Goal: Transaction & Acquisition: Purchase product/service

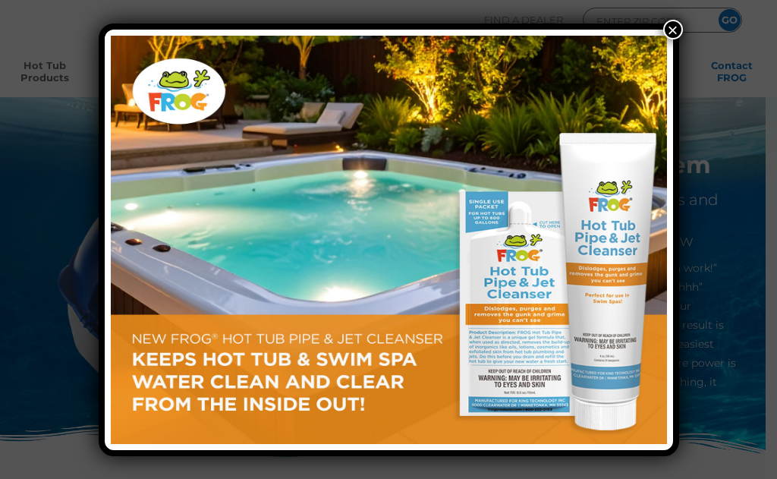
click at [671, 30] on button "×" at bounding box center [673, 30] width 20 height 20
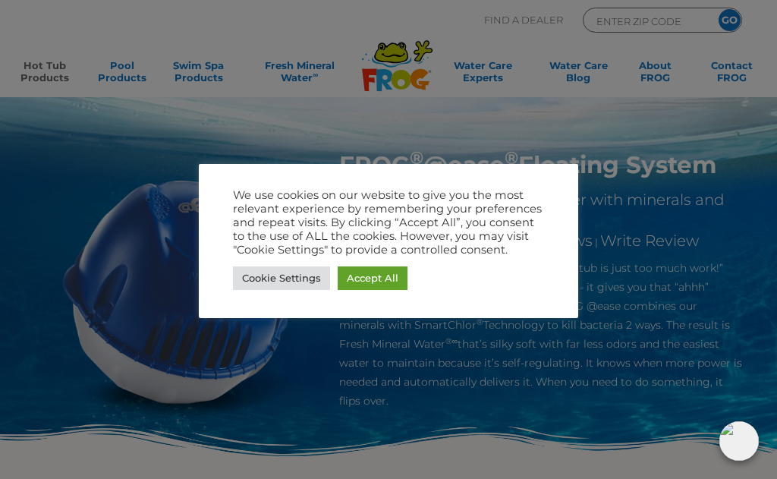
click at [377, 285] on link "Accept All" at bounding box center [373, 278] width 70 height 24
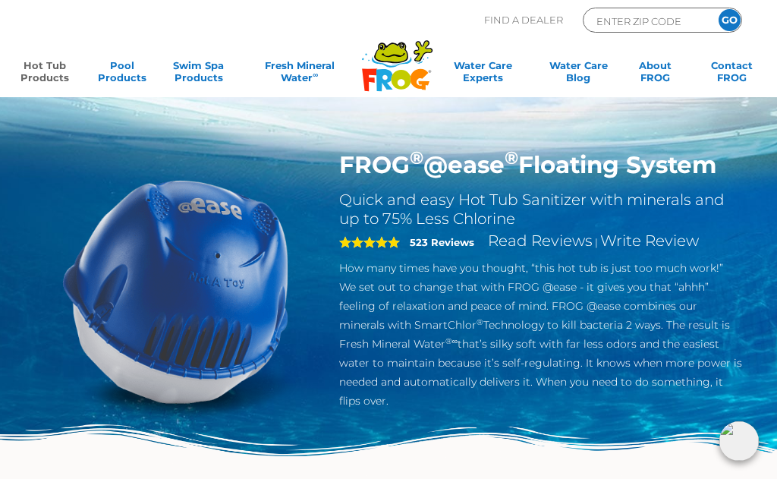
click at [55, 72] on link "Hot Tub Products" at bounding box center [45, 74] width 60 height 30
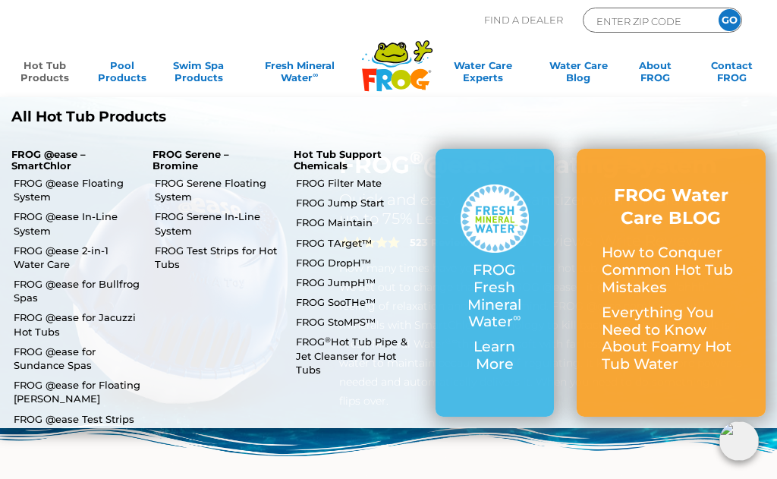
click at [101, 184] on link "FROG @ease Floating System" at bounding box center [77, 189] width 127 height 27
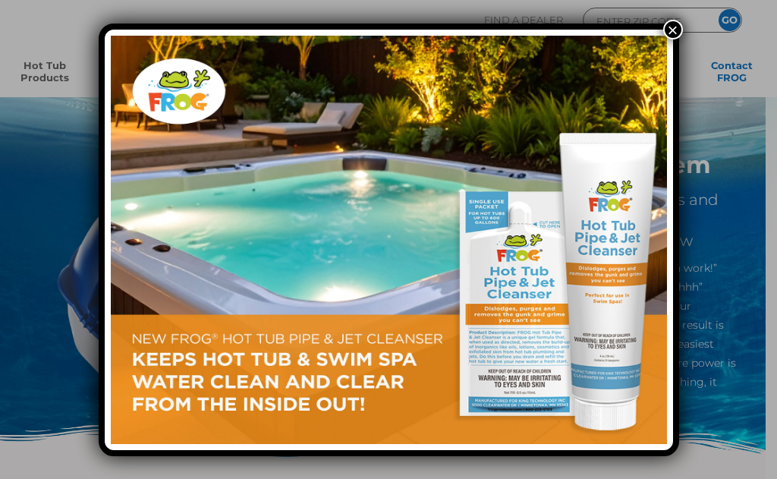
click at [673, 33] on button "×" at bounding box center [673, 30] width 20 height 20
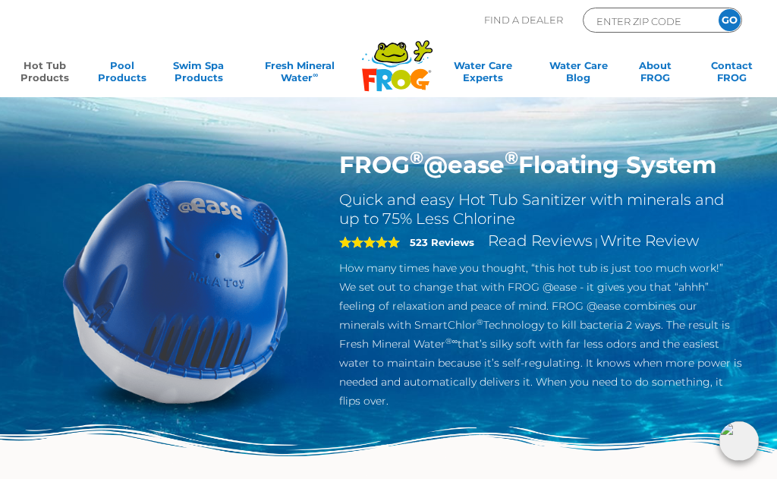
click at [596, 165] on h1 "FROG ® @ease ® Floating System" at bounding box center [540, 164] width 403 height 29
click at [53, 68] on link "Hot Tub Products" at bounding box center [45, 74] width 60 height 30
click at [630, 20] on input "ENTER ZIP CODE" at bounding box center [646, 20] width 102 height 17
type input "53051"
click at [732, 17] on input "GO" at bounding box center [729, 20] width 22 height 22
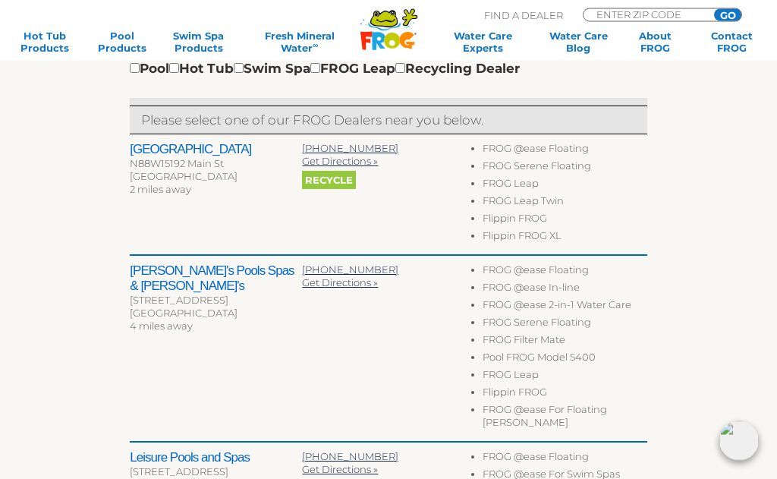
scroll to position [493, 0]
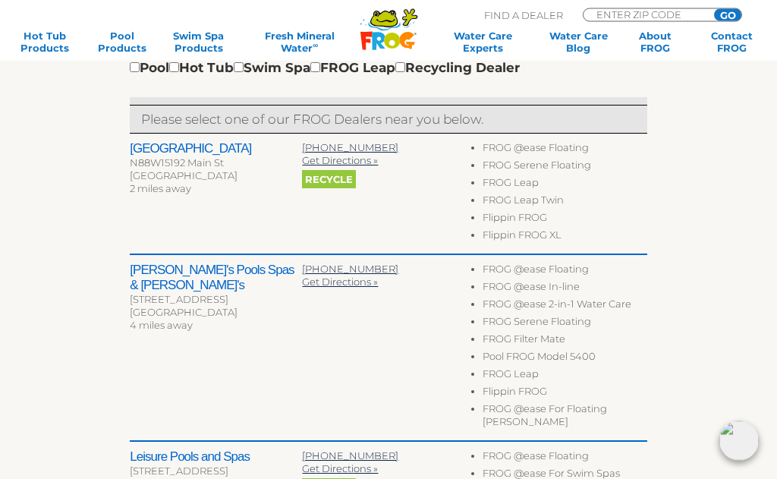
click at [192, 272] on h2 "Bachmann's Pools Spas & Sauna's" at bounding box center [216, 278] width 172 height 30
click at [189, 273] on h2 "Bachmann's Pools Spas & Sauna's" at bounding box center [216, 278] width 172 height 30
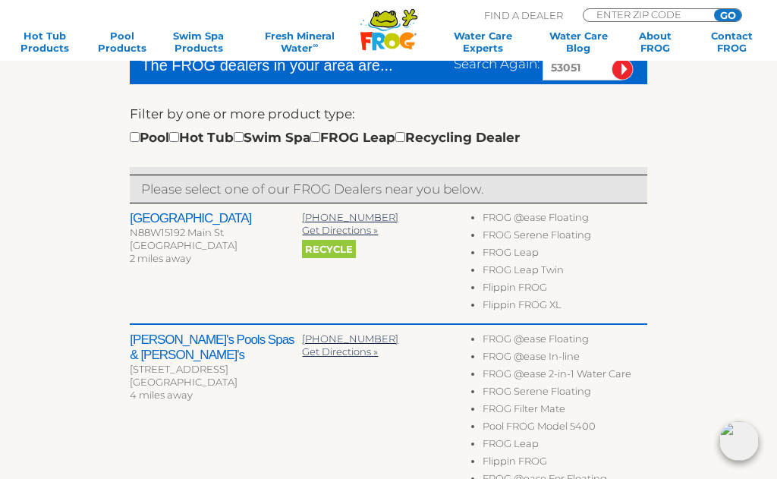
scroll to position [423, 0]
click at [168, 218] on h2 "Pool Park" at bounding box center [216, 219] width 172 height 15
click at [175, 227] on div "N88W15192 Main St" at bounding box center [216, 233] width 172 height 13
click at [170, 229] on div "N88W15192 Main St" at bounding box center [216, 233] width 172 height 13
click at [176, 354] on h2 "Bachmann's Pools Spas & Sauna's" at bounding box center [216, 348] width 172 height 30
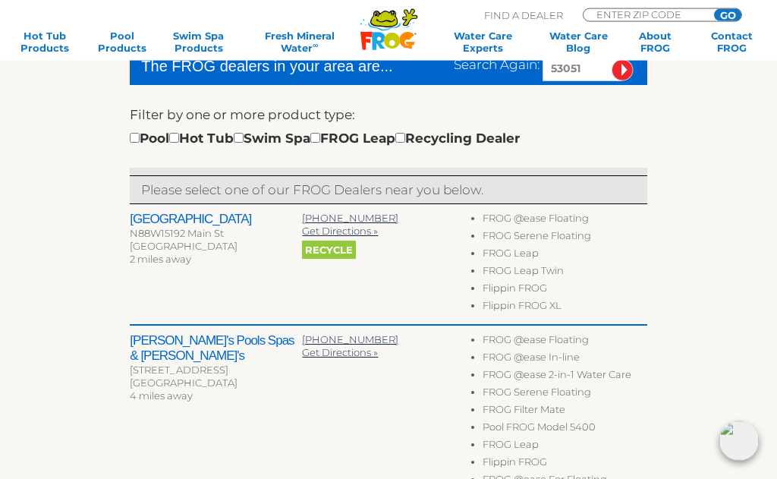
scroll to position [470, 0]
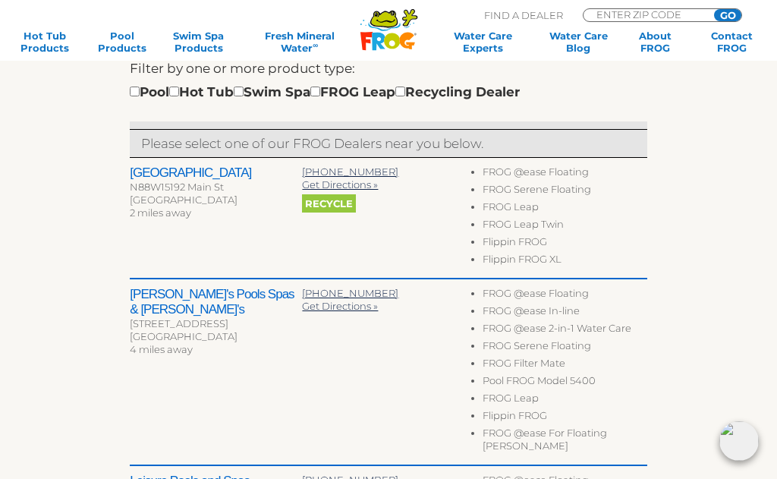
click at [221, 311] on h2 "Bachmann's Pools Spas & Sauna's" at bounding box center [216, 302] width 172 height 30
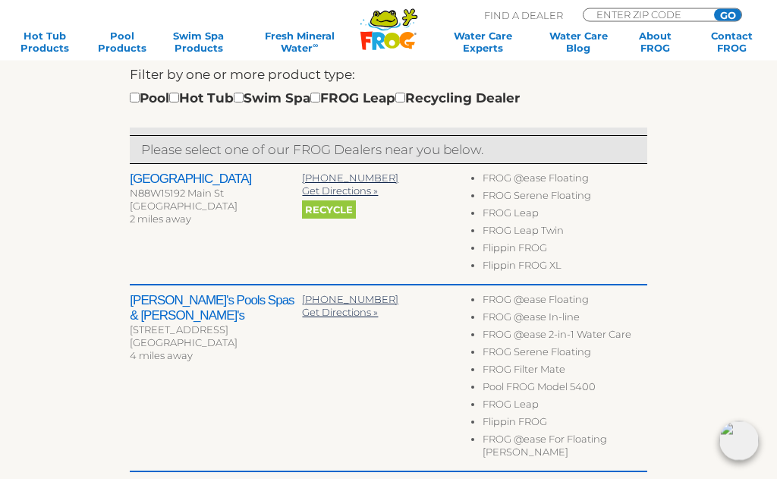
scroll to position [446, 0]
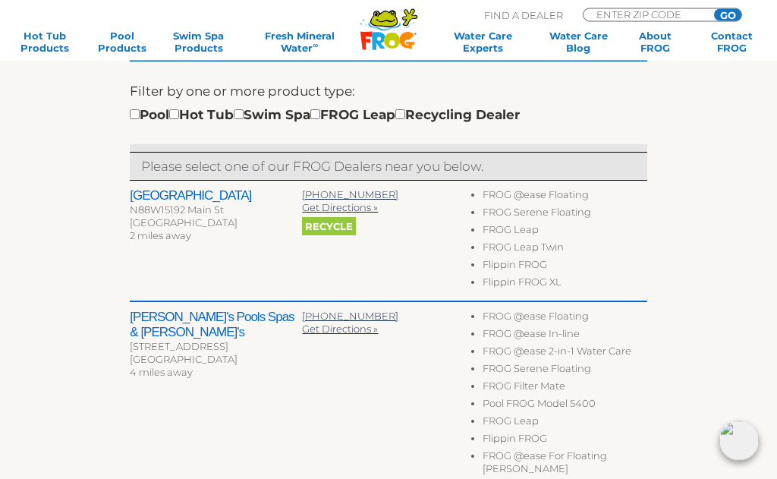
click at [376, 206] on span "Get Directions »" at bounding box center [340, 208] width 76 height 12
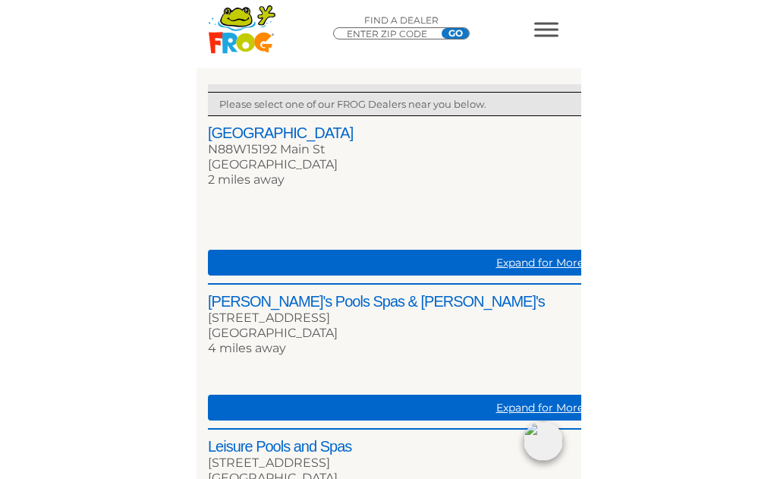
scroll to position [515, 0]
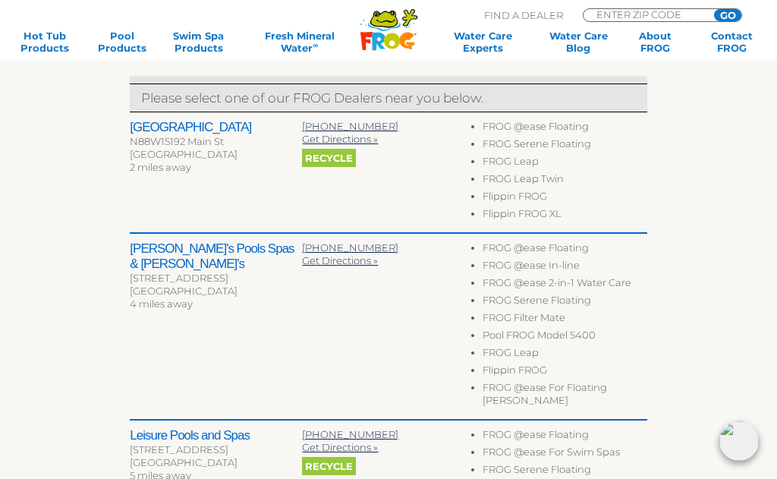
click at [362, 261] on span "Get Directions »" at bounding box center [340, 260] width 76 height 12
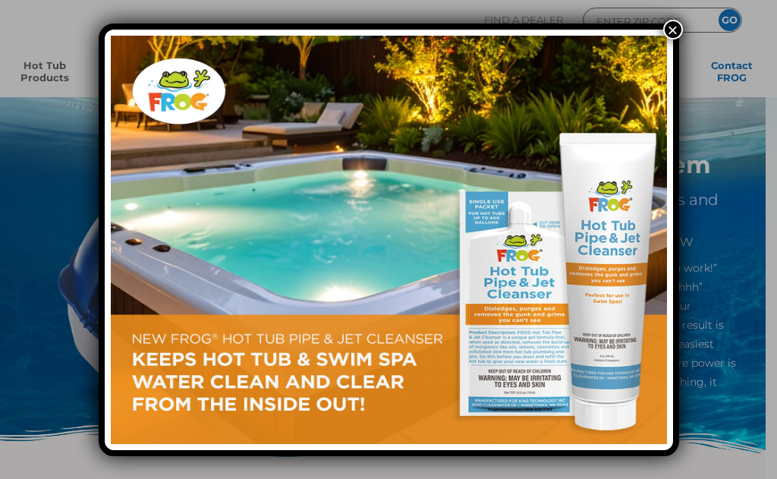
click at [671, 30] on button "×" at bounding box center [673, 30] width 20 height 20
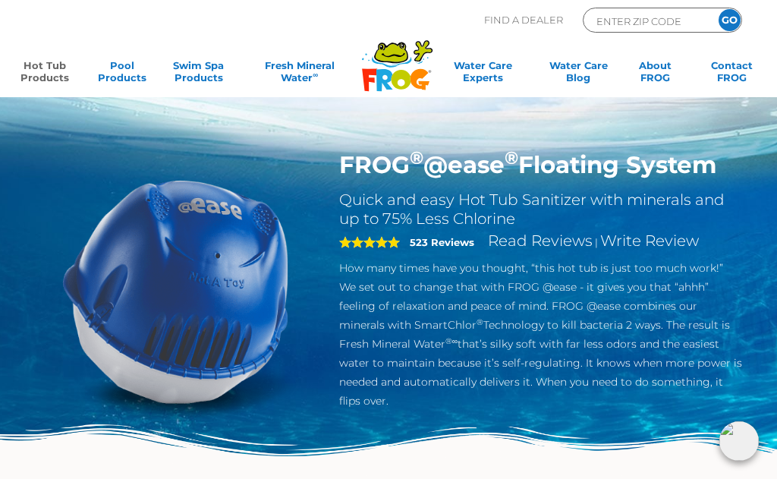
click at [46, 68] on link "Hot Tub Products" at bounding box center [45, 74] width 60 height 30
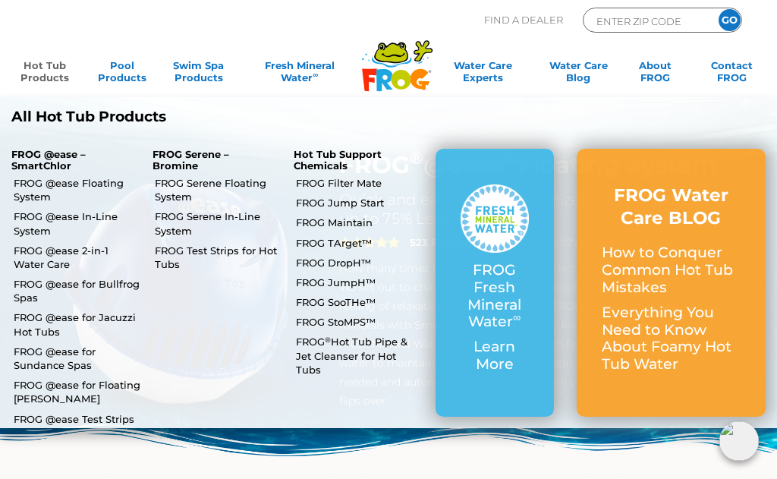
click at [99, 181] on link "FROG @ease Floating System" at bounding box center [77, 189] width 127 height 27
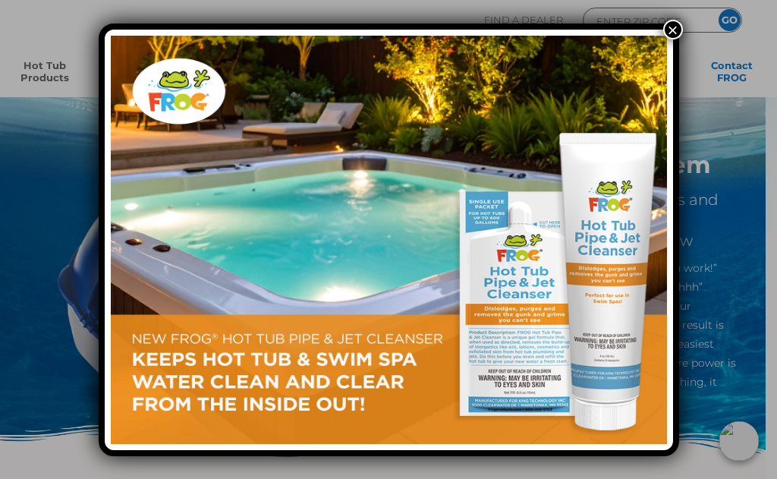
click at [675, 27] on button "×" at bounding box center [673, 30] width 20 height 20
